Goal: Find specific page/section: Find specific page/section

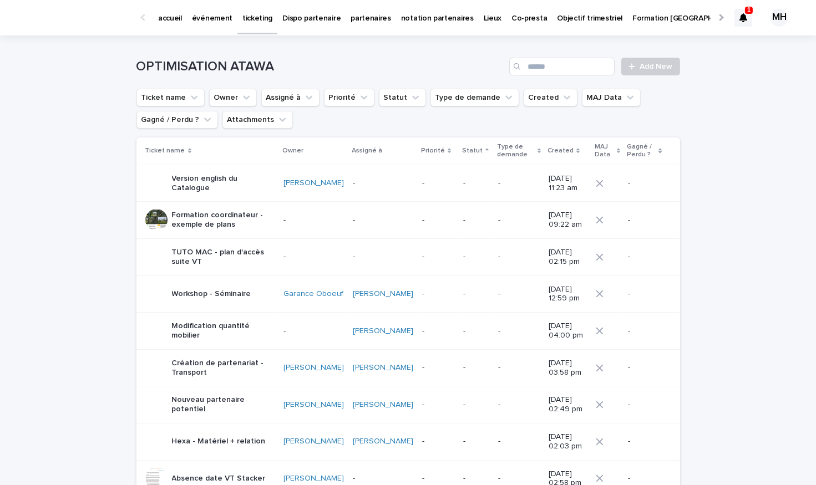
click at [208, 11] on p "événement" at bounding box center [212, 11] width 40 height 23
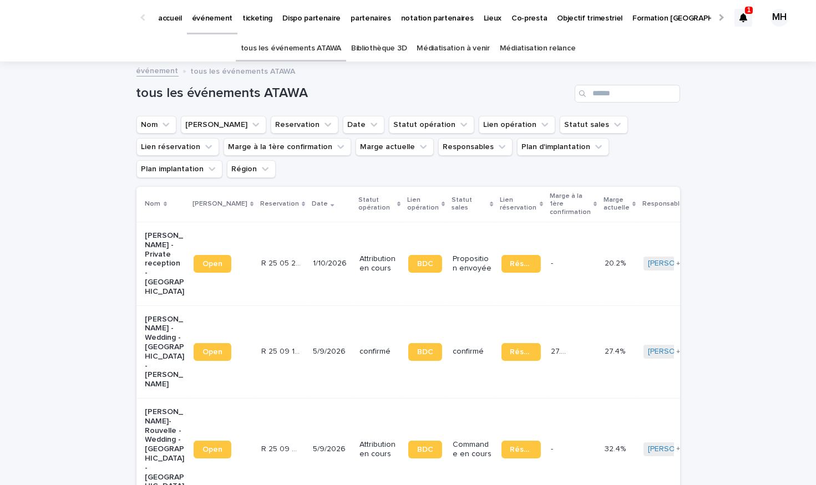
click at [258, 222] on td "R 25 05 263 R 25 05 263" at bounding box center [283, 264] width 52 height 84
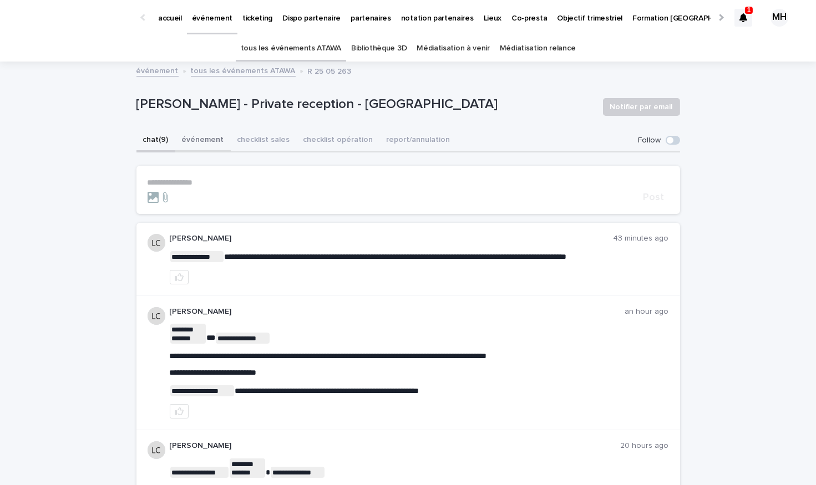
click at [205, 136] on button "événement" at bounding box center [202, 140] width 55 height 23
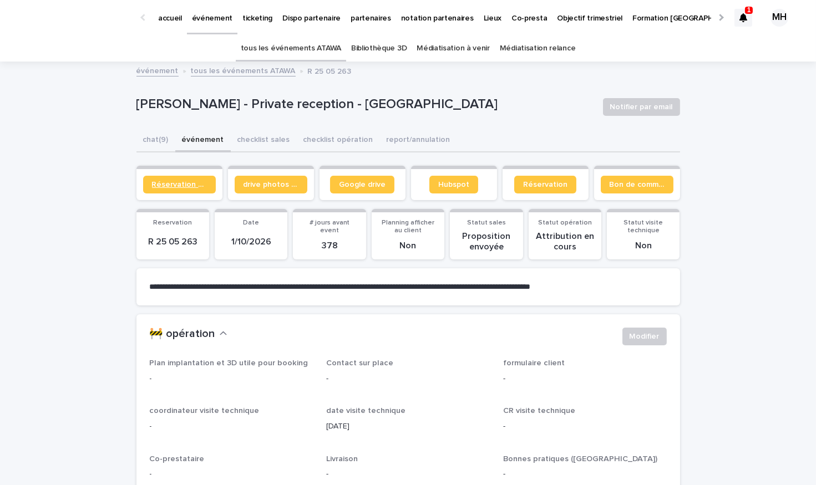
click at [194, 181] on span "Réservation client" at bounding box center [179, 185] width 55 height 8
